Goal: Task Accomplishment & Management: Manage account settings

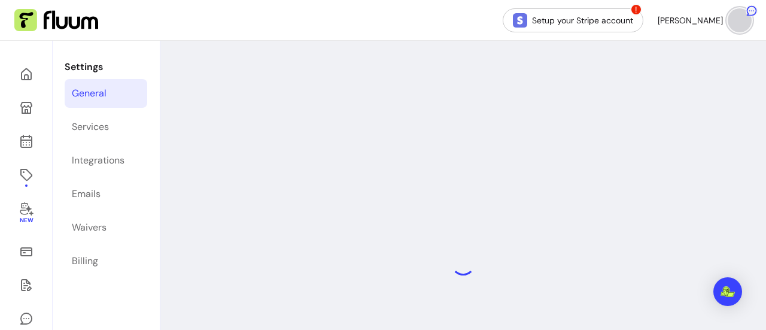
select select "**********"
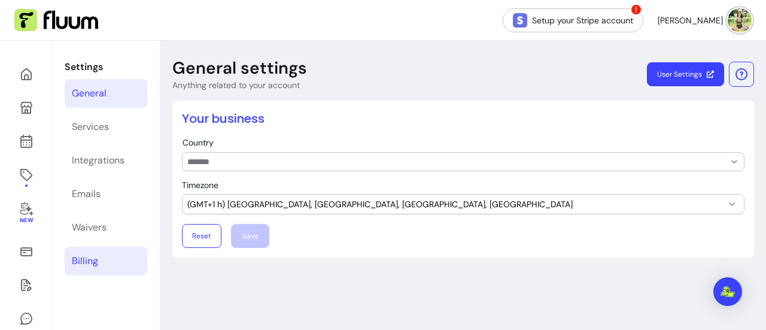
click at [94, 271] on link "Billing" at bounding box center [106, 261] width 83 height 29
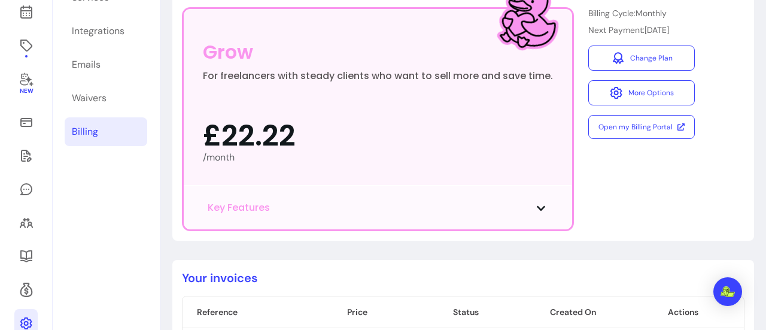
scroll to position [148, 0]
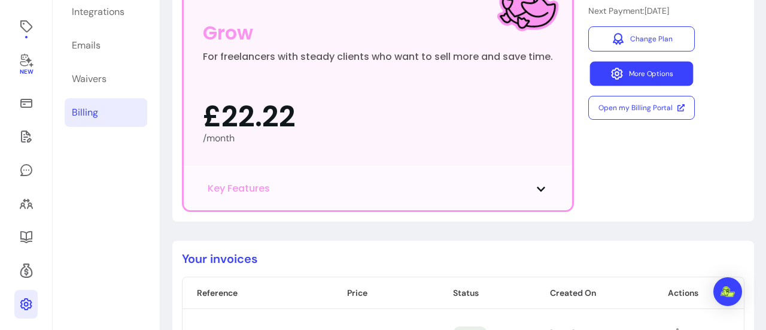
click at [650, 66] on button "More Options" at bounding box center [642, 74] width 104 height 25
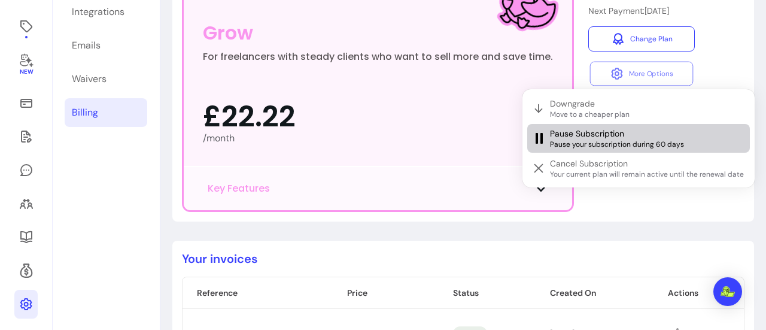
click at [606, 131] on span "Pause Subscription" at bounding box center [587, 133] width 74 height 12
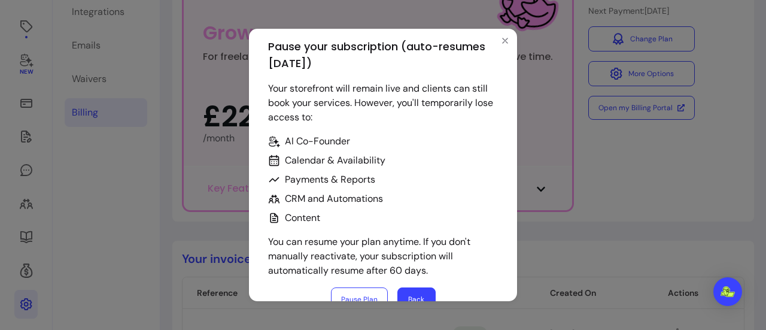
scroll to position [0, 0]
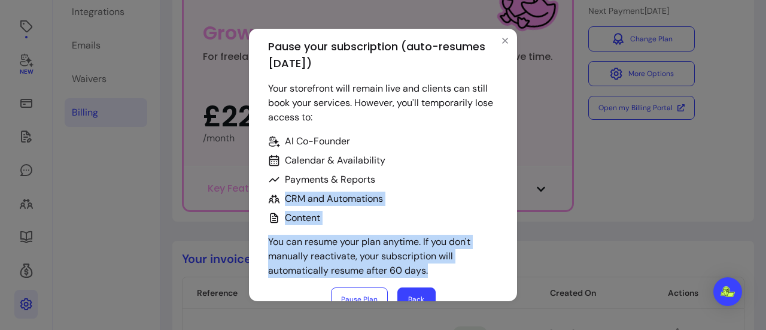
drag, startPoint x: 415, startPoint y: 195, endPoint x: 468, endPoint y: 269, distance: 91.5
click at [468, 269] on div "Pause your subscription (auto-resumes [DATE]) Your storefront will remain live …" at bounding box center [382, 175] width 239 height 283
click at [468, 269] on p "You can resume your plan anytime. If you don't manually reactivate, your subscr…" at bounding box center [383, 256] width 230 height 43
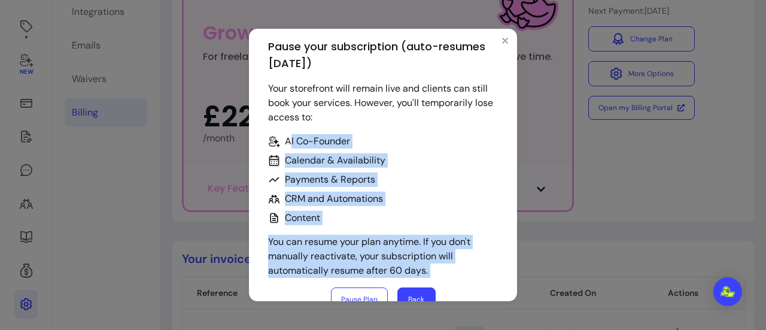
drag, startPoint x: 468, startPoint y: 269, endPoint x: 415, endPoint y: 131, distance: 148.0
click at [415, 131] on div "Pause your subscription (auto-resumes [DATE]) Your storefront will remain live …" at bounding box center [382, 175] width 239 height 283
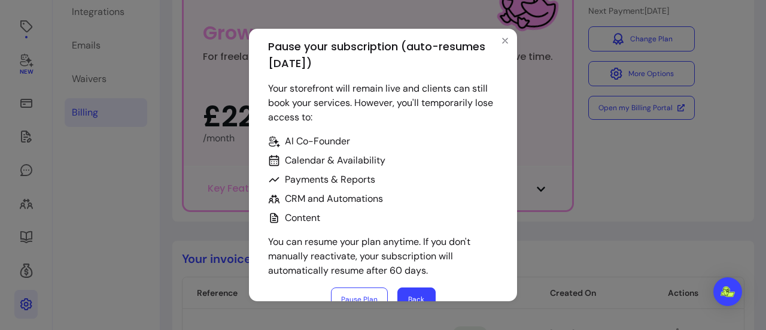
click at [415, 131] on div "Pause your subscription (auto-resumes [DATE]) Your storefront will remain live …" at bounding box center [382, 175] width 239 height 283
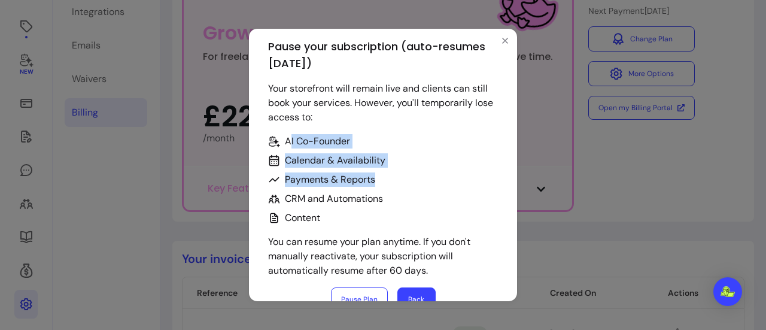
drag, startPoint x: 415, startPoint y: 131, endPoint x: 453, endPoint y: 186, distance: 66.4
click at [453, 186] on div "Pause your subscription (auto-resumes [DATE]) Your storefront will remain live …" at bounding box center [382, 175] width 239 height 283
click at [453, 186] on li "Payments & Reports" at bounding box center [383, 179] width 230 height 14
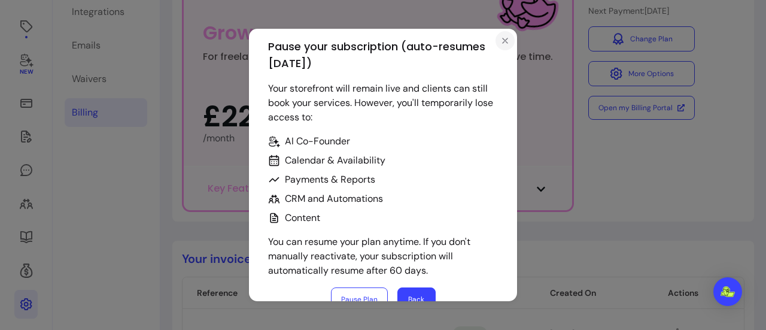
click at [500, 40] on icon "Close" at bounding box center [505, 41] width 10 height 10
